Goal: Information Seeking & Learning: Learn about a topic

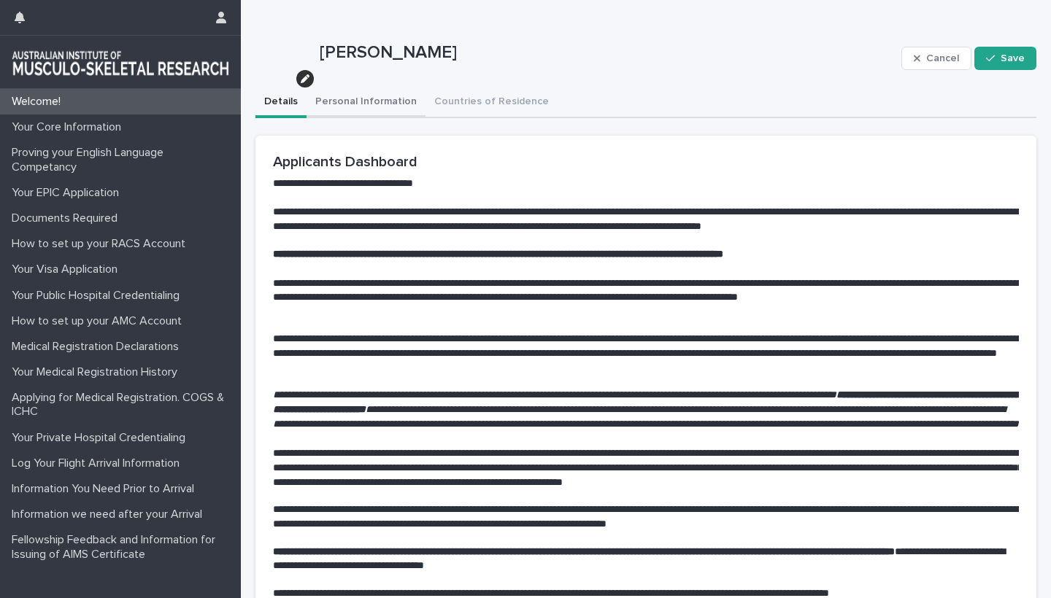
click at [394, 98] on button "Personal Information" at bounding box center [366, 103] width 119 height 31
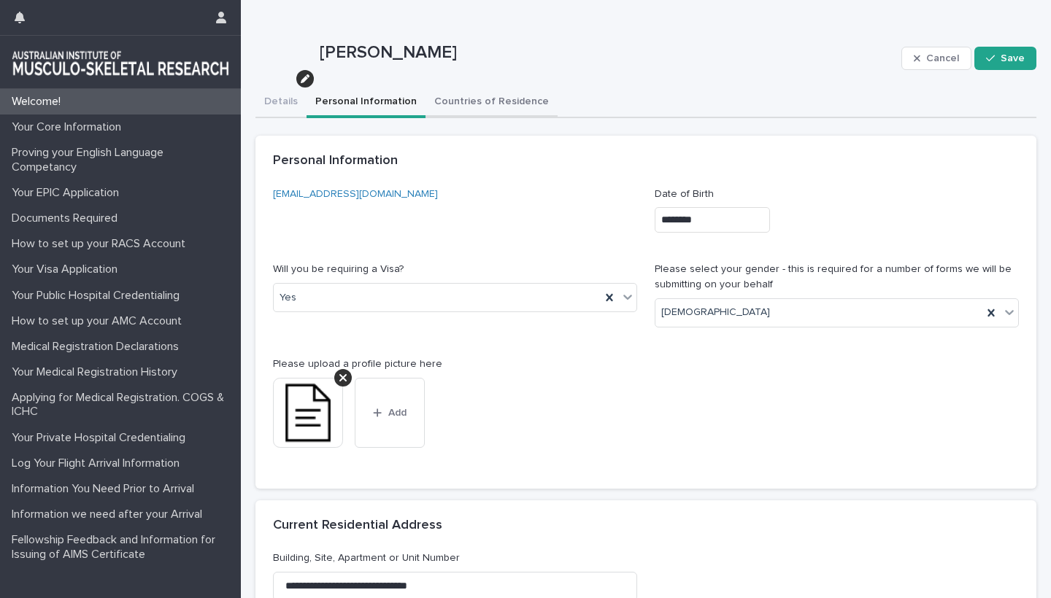
click at [461, 105] on button "Countries of Residence" at bounding box center [491, 103] width 132 height 31
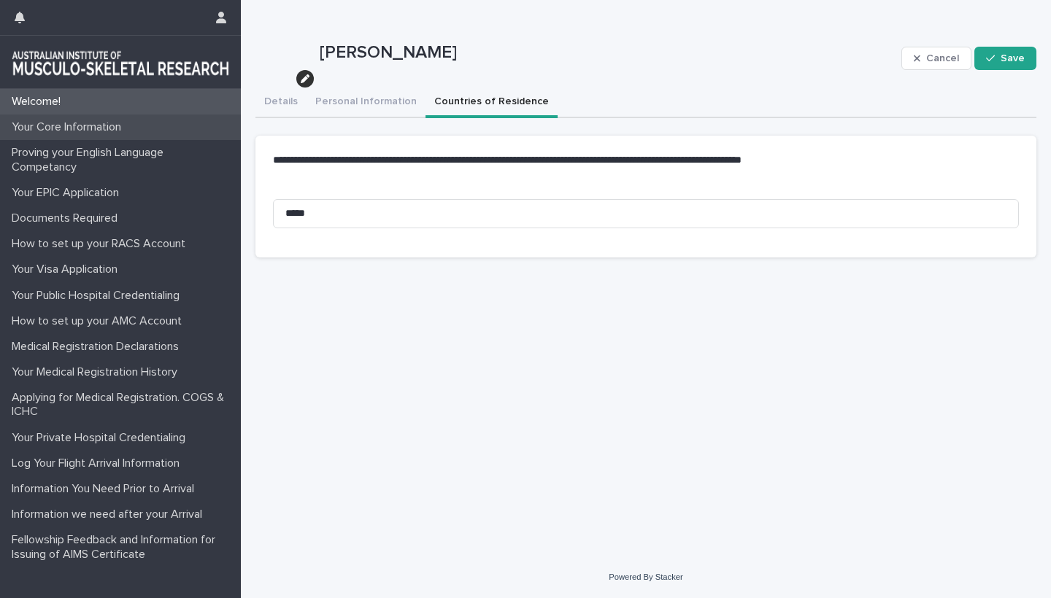
click at [77, 135] on div "Your Core Information" at bounding box center [120, 128] width 241 height 26
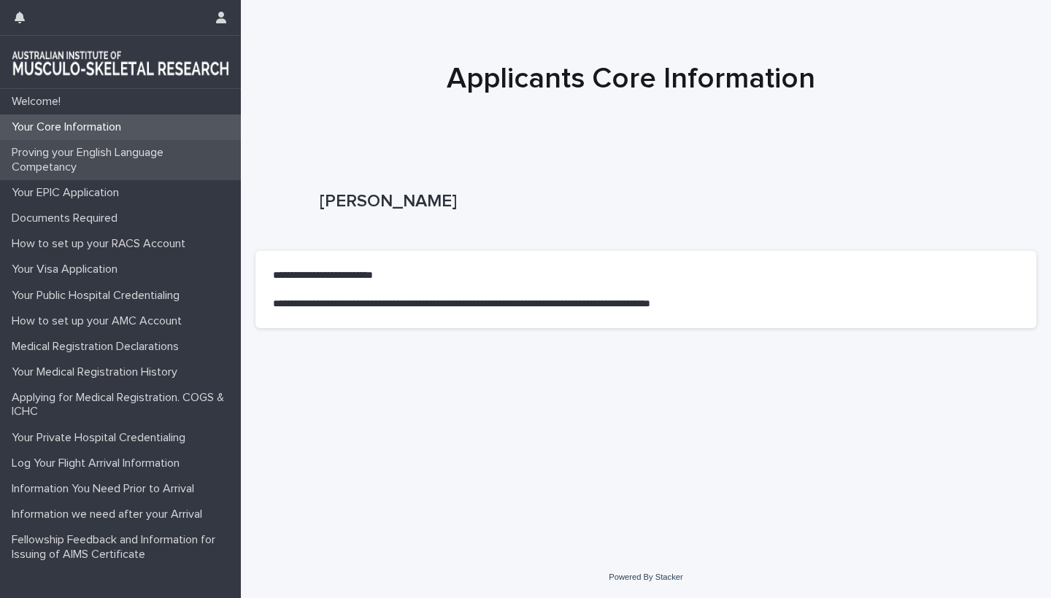
click at [70, 163] on p "Proving your English Language Competancy" at bounding box center [123, 160] width 235 height 28
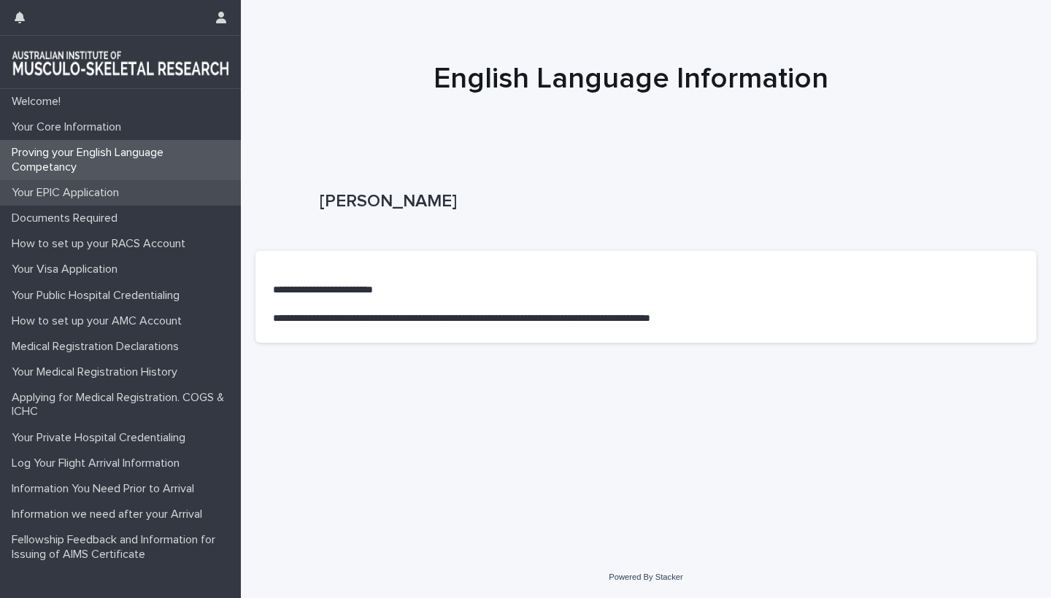
click at [58, 193] on p "Your EPIC Application" at bounding box center [68, 193] width 125 height 14
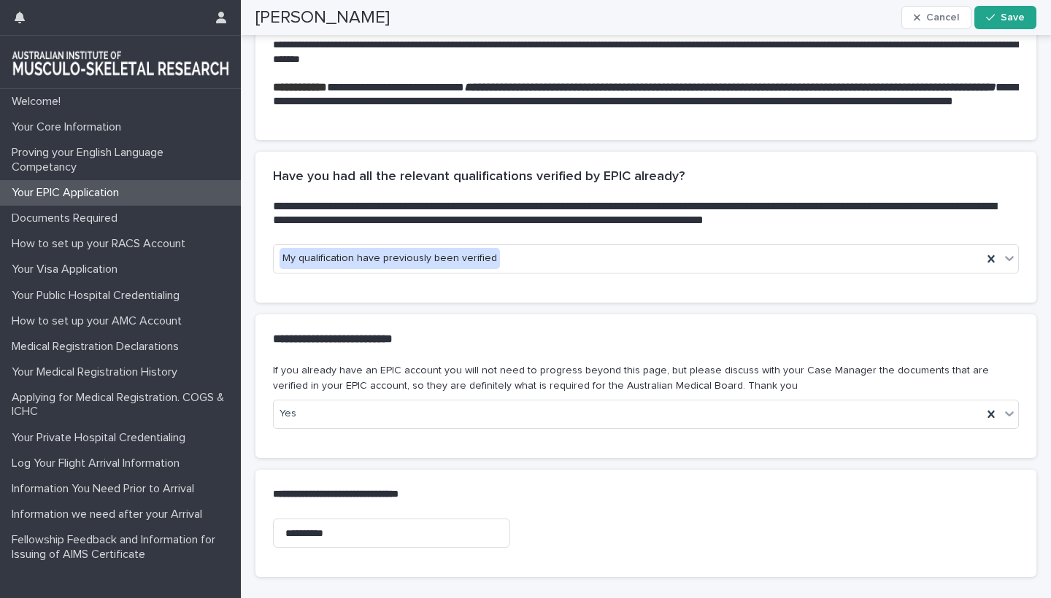
scroll to position [440, 0]
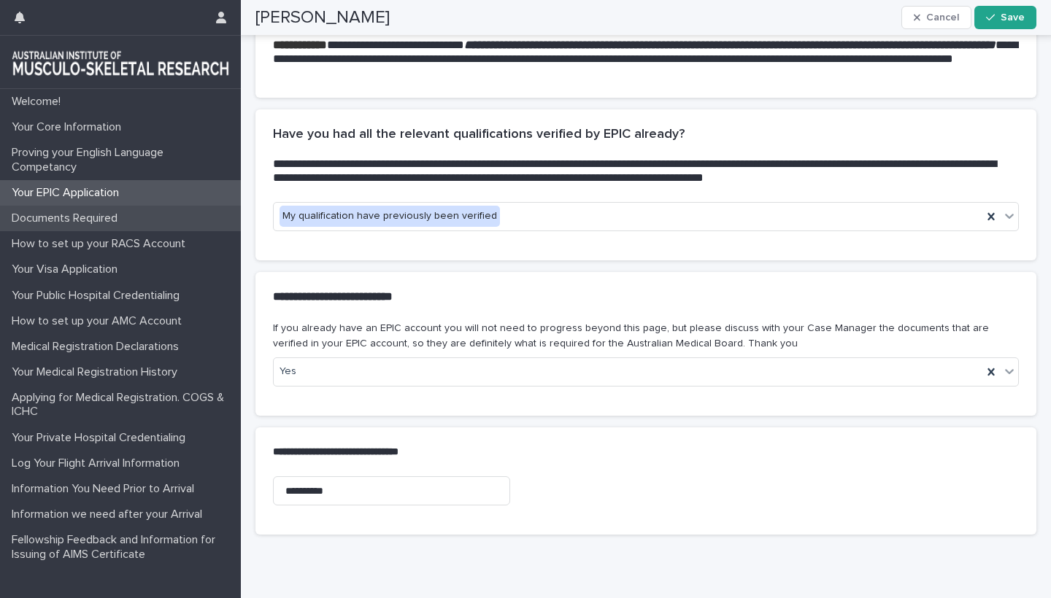
click at [89, 215] on p "Documents Required" at bounding box center [67, 219] width 123 height 14
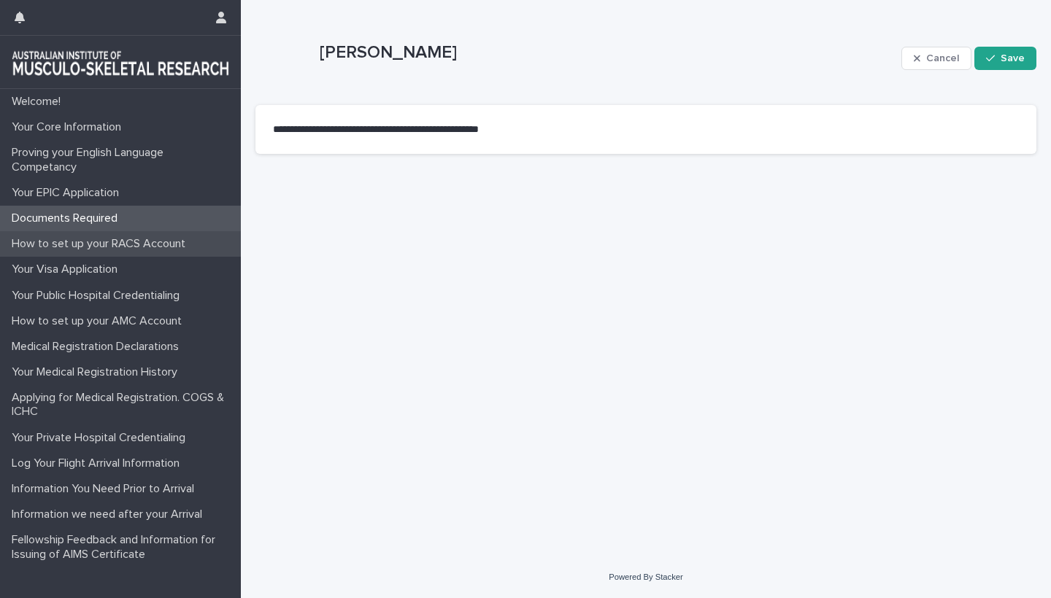
click at [88, 243] on p "How to set up your RACS Account" at bounding box center [101, 244] width 191 height 14
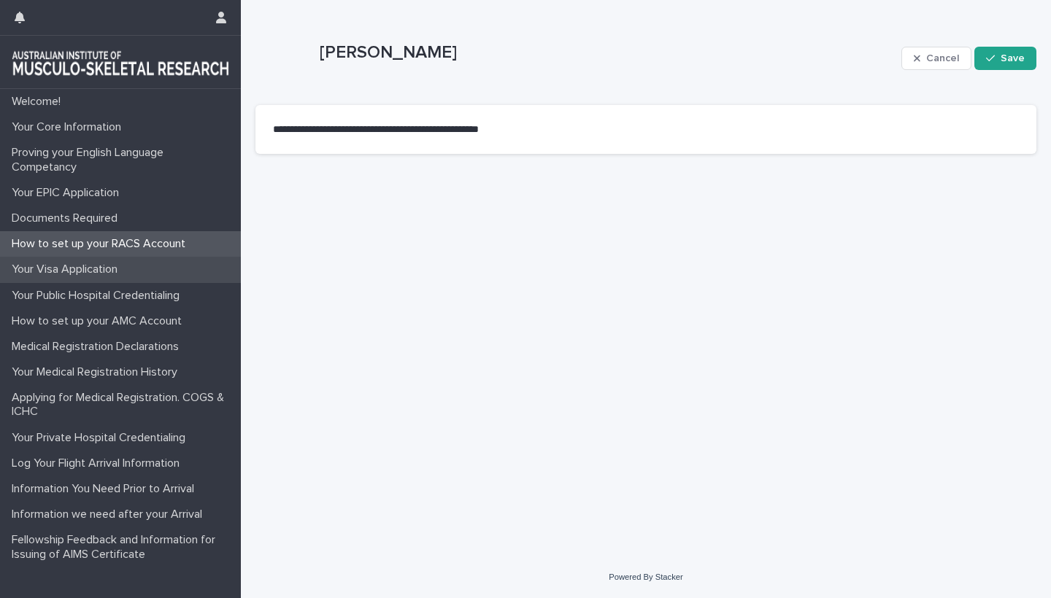
click at [82, 266] on p "Your Visa Application" at bounding box center [67, 270] width 123 height 14
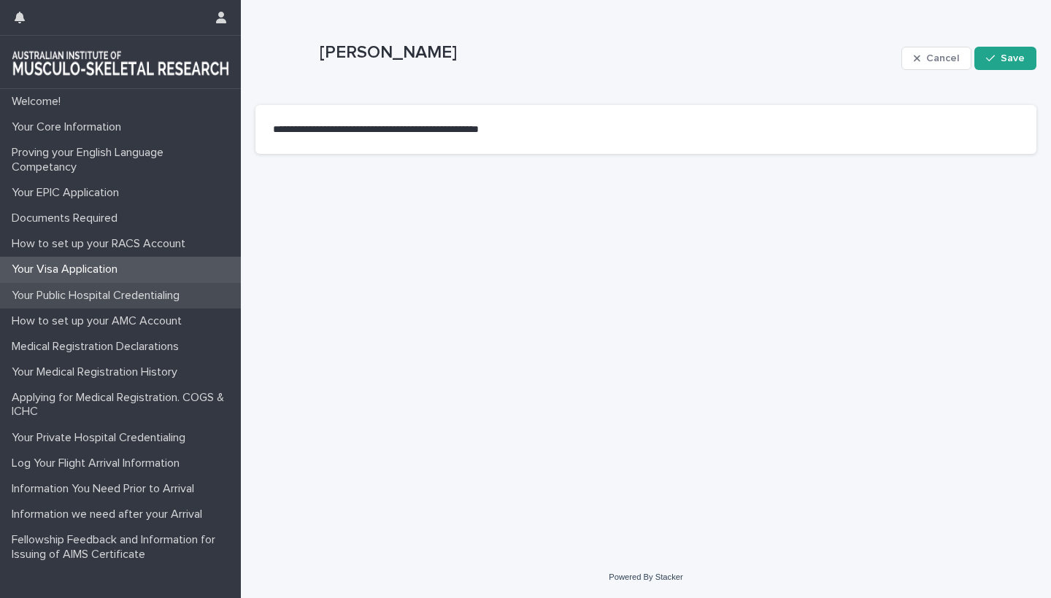
click at [78, 291] on p "Your Public Hospital Credentialing" at bounding box center [98, 296] width 185 height 14
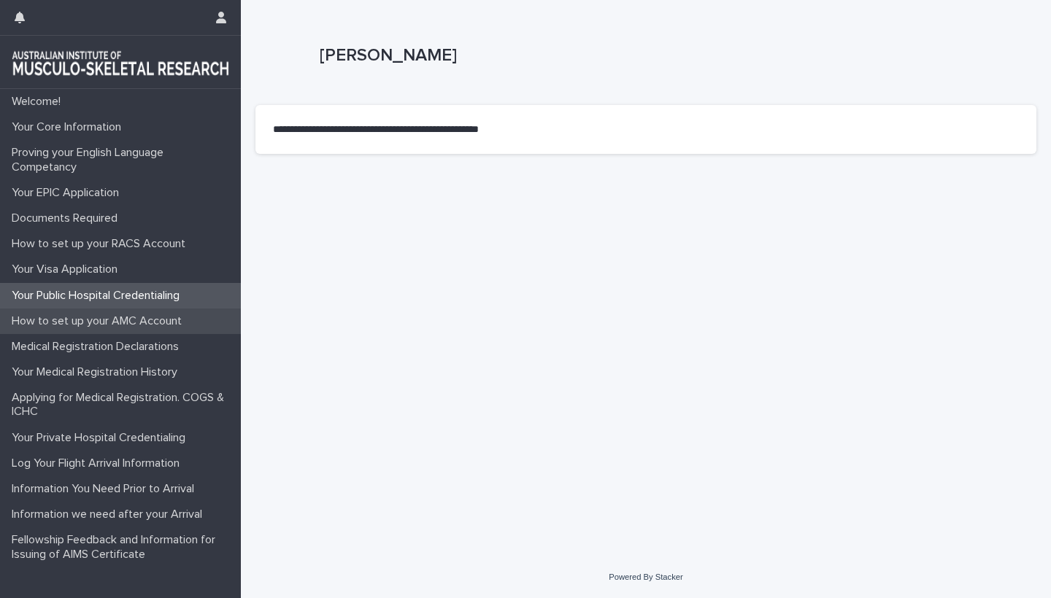
click at [74, 323] on p "How to set up your AMC Account" at bounding box center [100, 322] width 188 height 14
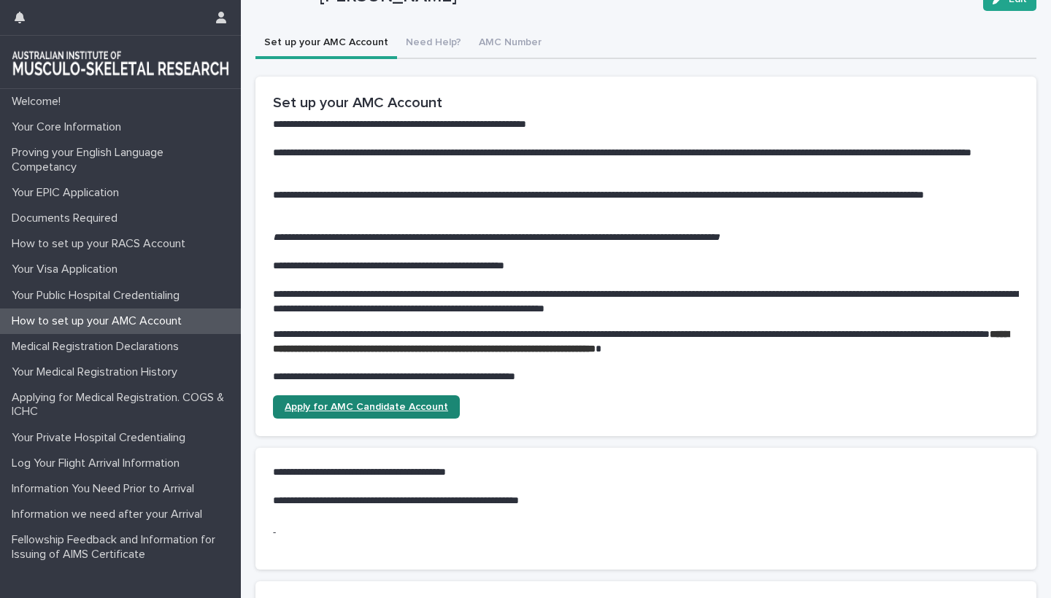
scroll to position [29, 0]
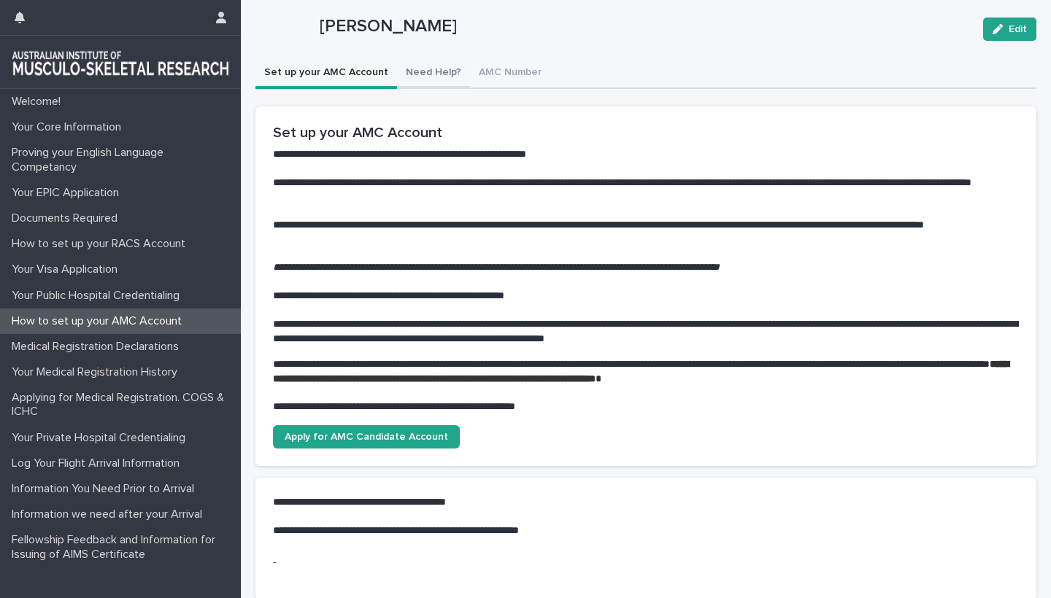
click at [431, 69] on div "**********" at bounding box center [645, 333] width 781 height 725
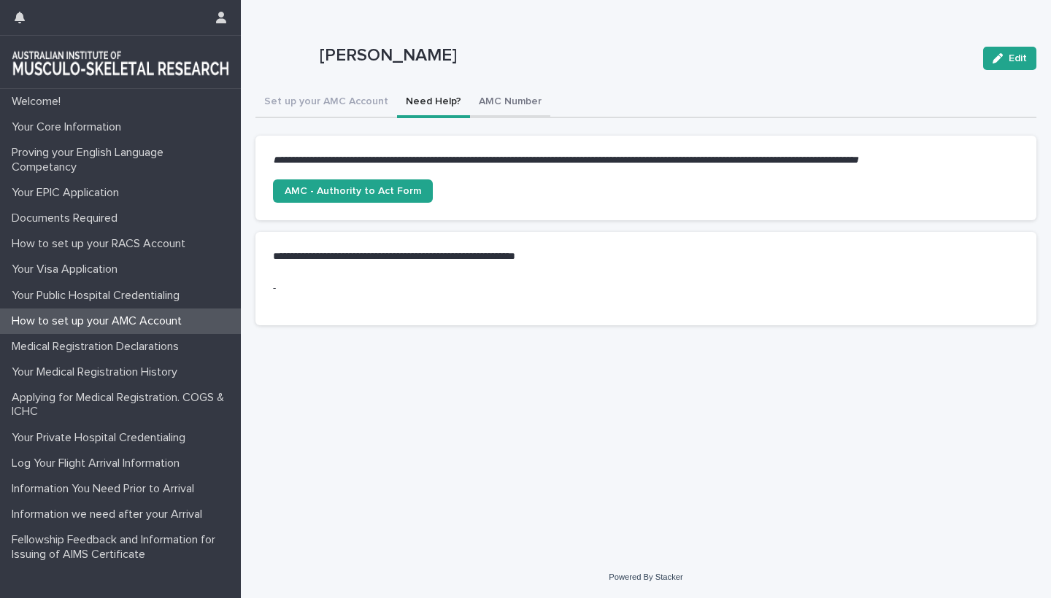
click at [481, 99] on button "AMC Number" at bounding box center [510, 103] width 80 height 31
click at [410, 104] on button "Need Help?" at bounding box center [433, 103] width 73 height 31
click at [353, 100] on button "Set up your AMC Account" at bounding box center [326, 103] width 142 height 31
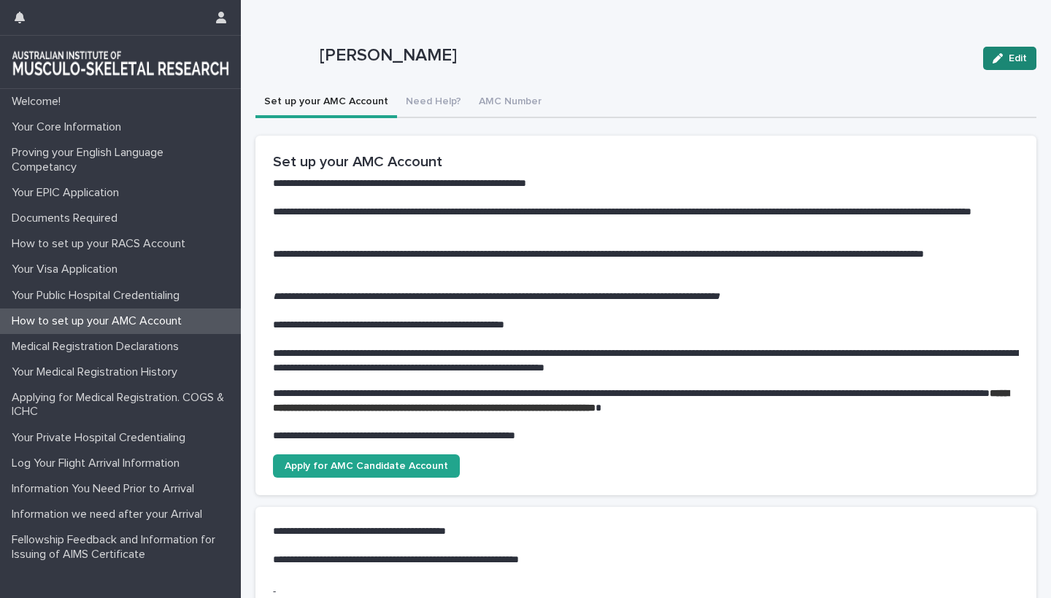
click at [1017, 54] on span "Edit" at bounding box center [1018, 58] width 18 height 10
click at [419, 108] on button "Need Help?" at bounding box center [433, 103] width 73 height 31
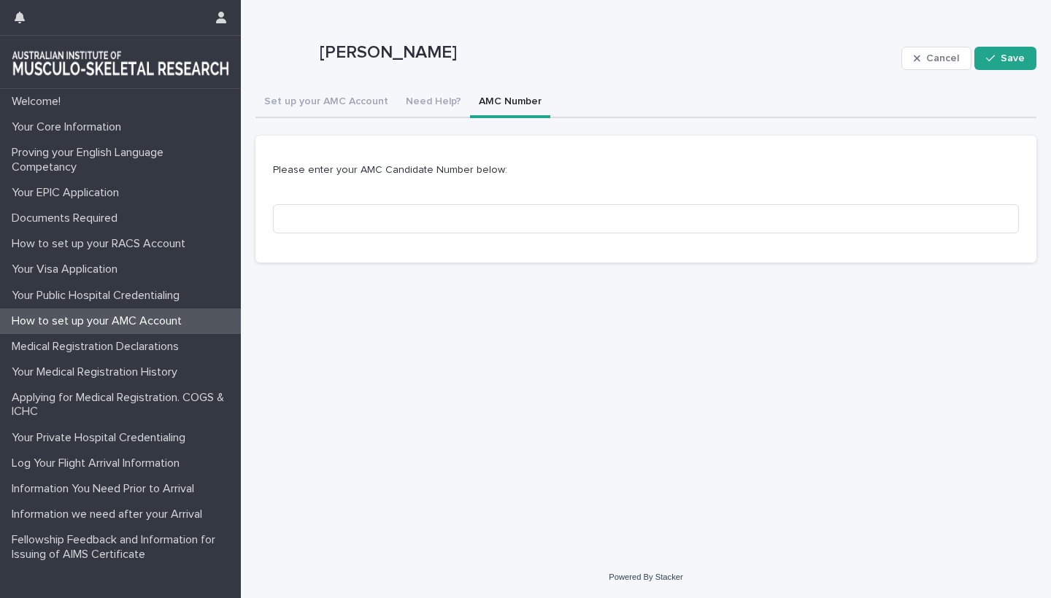
click at [472, 99] on button "AMC Number" at bounding box center [510, 103] width 80 height 31
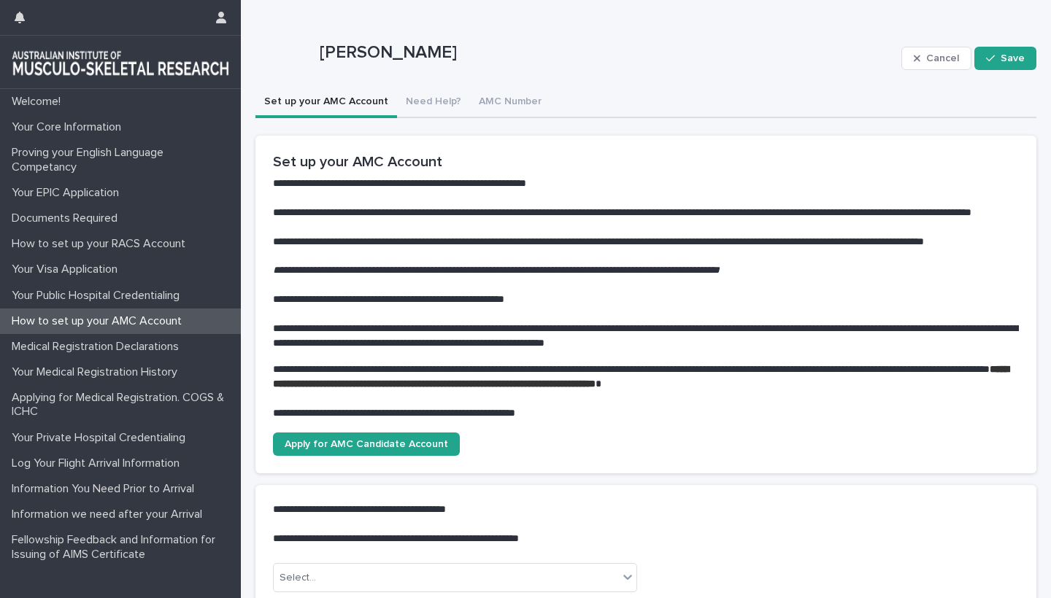
click at [295, 104] on button "Set up your AMC Account" at bounding box center [326, 103] width 142 height 31
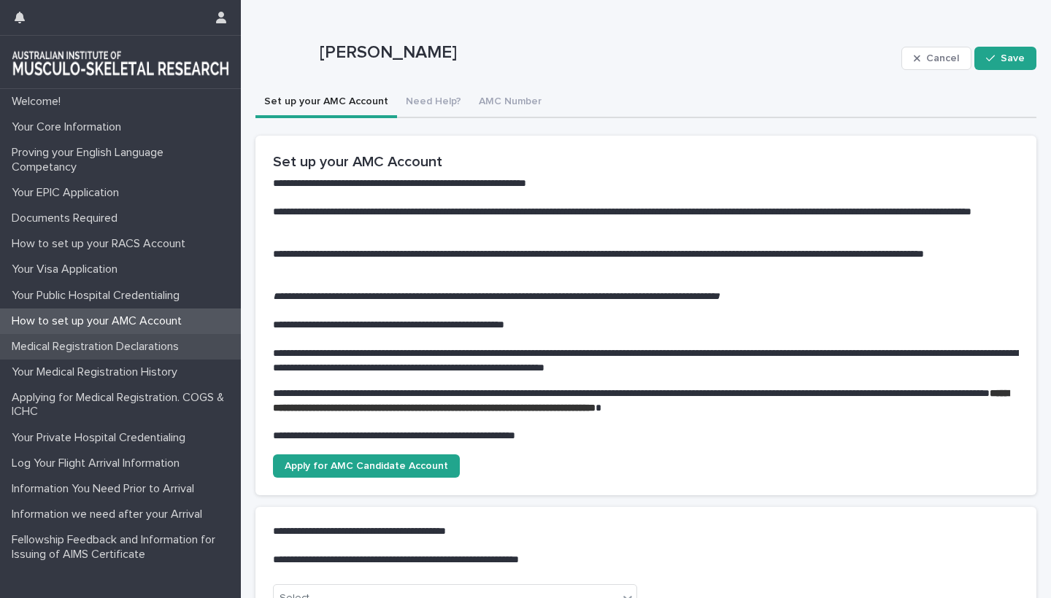
click at [163, 342] on p "Medical Registration Declarations" at bounding box center [98, 347] width 185 height 14
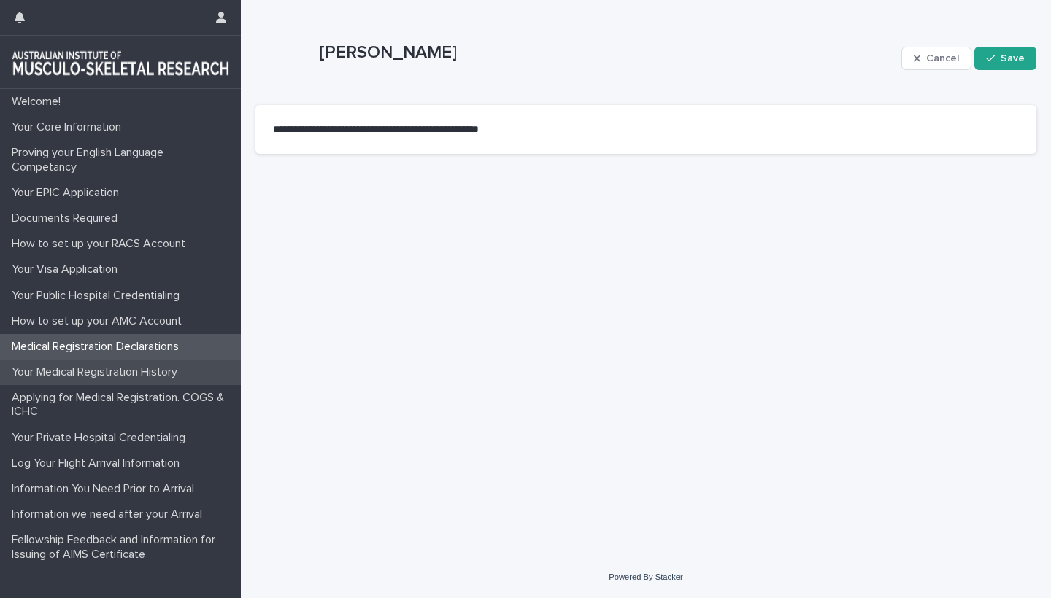
click at [127, 370] on p "Your Medical Registration History" at bounding box center [97, 373] width 183 height 14
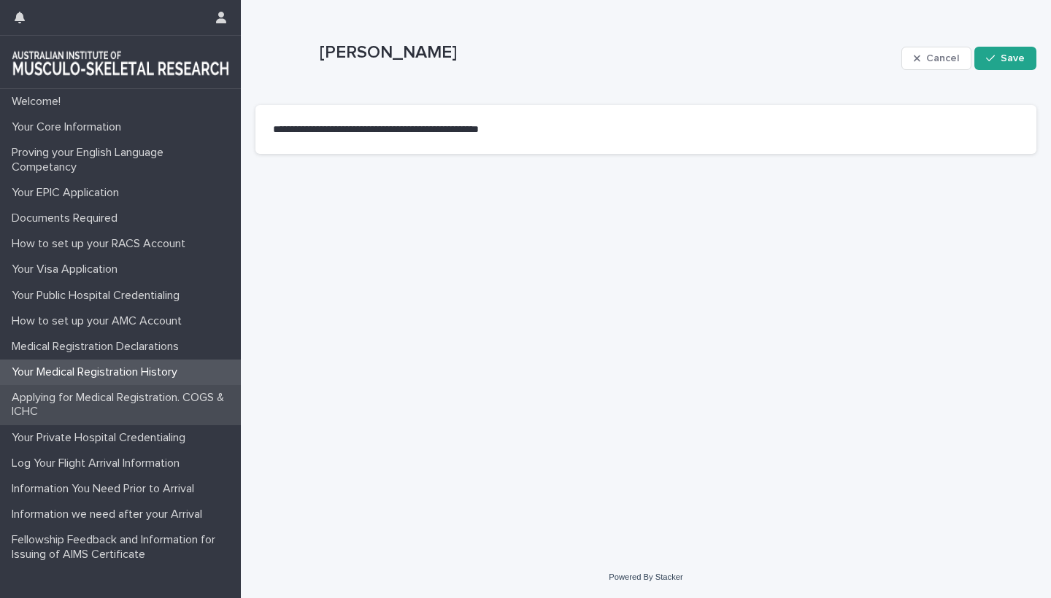
click at [113, 408] on p "Applying for Medical Registration. COGS & ICHC" at bounding box center [123, 405] width 235 height 28
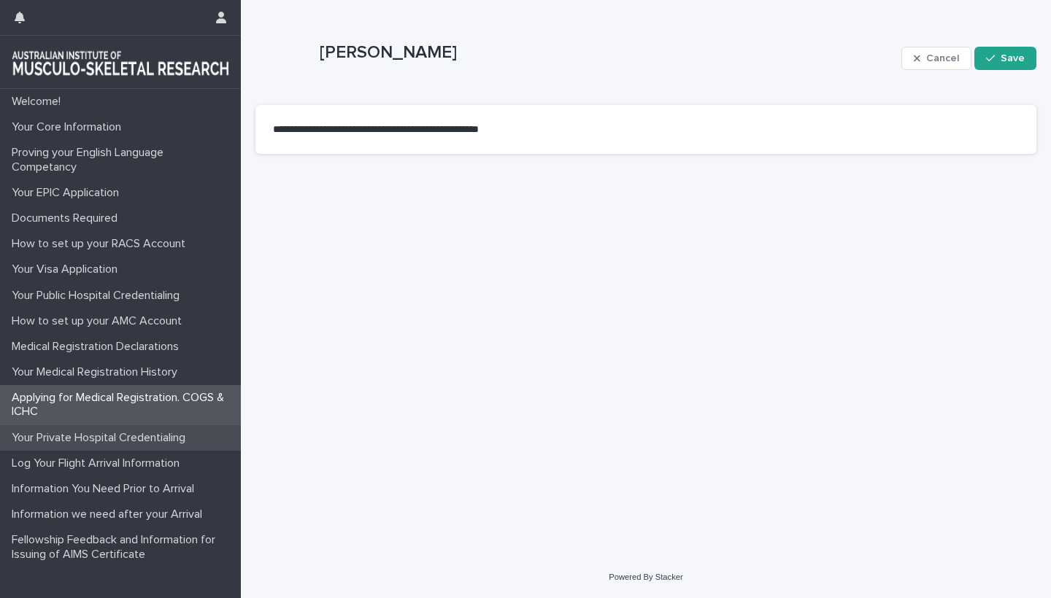
click at [120, 433] on p "Your Private Hospital Credentialing" at bounding box center [101, 438] width 191 height 14
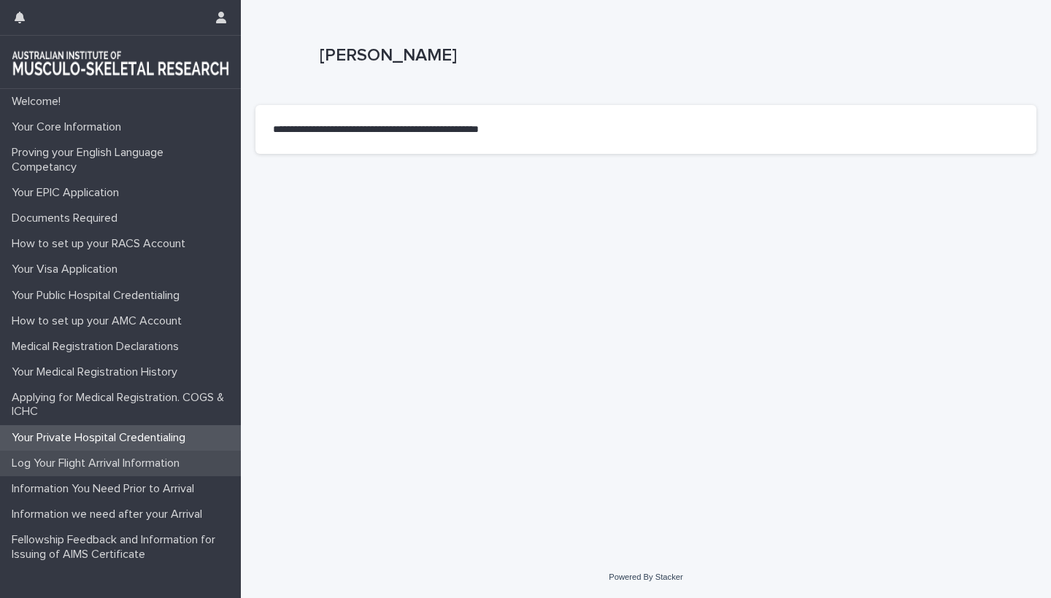
click at [120, 458] on p "Log Your Flight Arrival Information" at bounding box center [98, 464] width 185 height 14
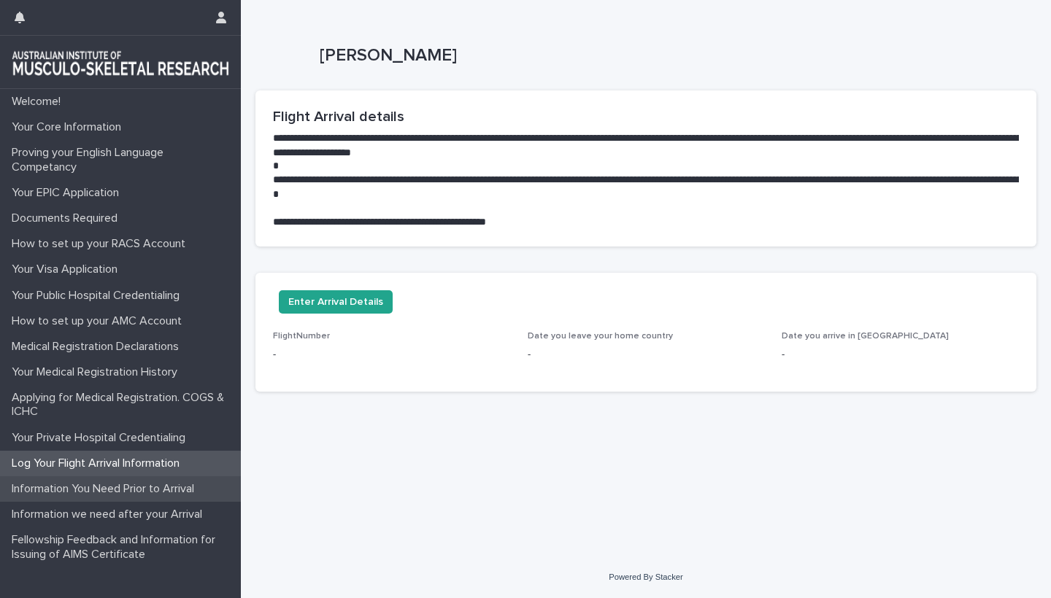
click at [119, 486] on p "Information You Need Prior to Arrival" at bounding box center [106, 489] width 200 height 14
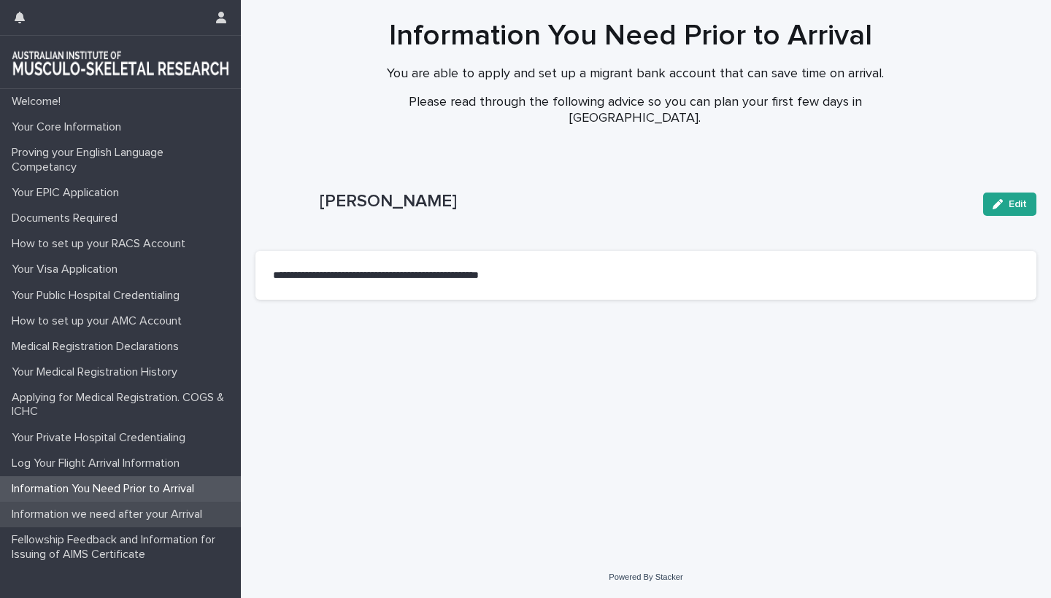
click at [119, 504] on div "Information we need after your Arrival" at bounding box center [120, 515] width 241 height 26
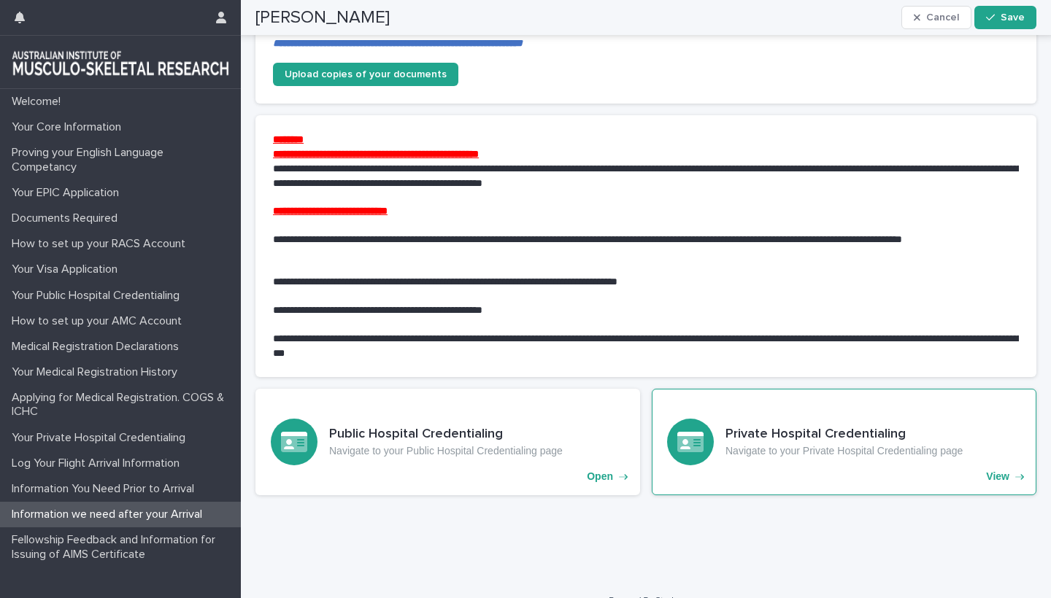
scroll to position [1160, 0]
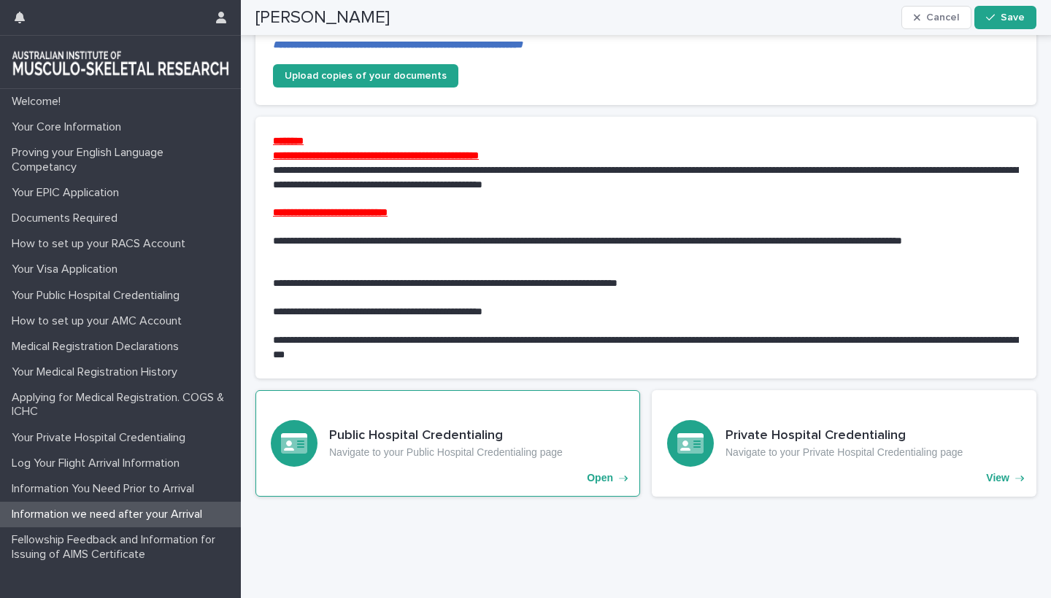
click at [604, 472] on p "Open" at bounding box center [600, 478] width 26 height 12
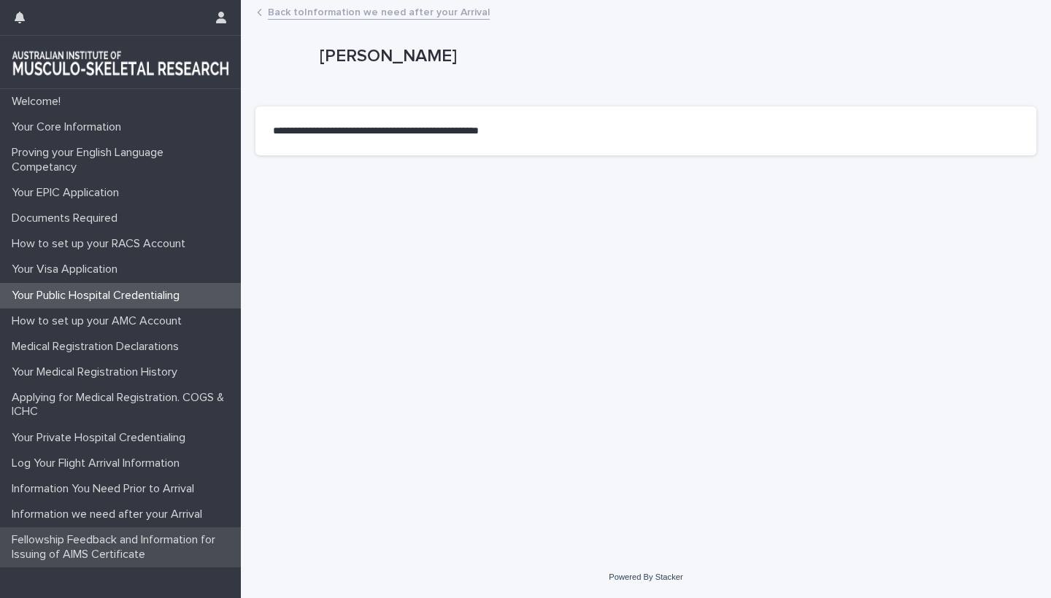
click at [99, 549] on p "Fellowship Feedback and Information for Issuing of AIMS Certificate" at bounding box center [123, 548] width 235 height 28
